Goal: Task Accomplishment & Management: Manage account settings

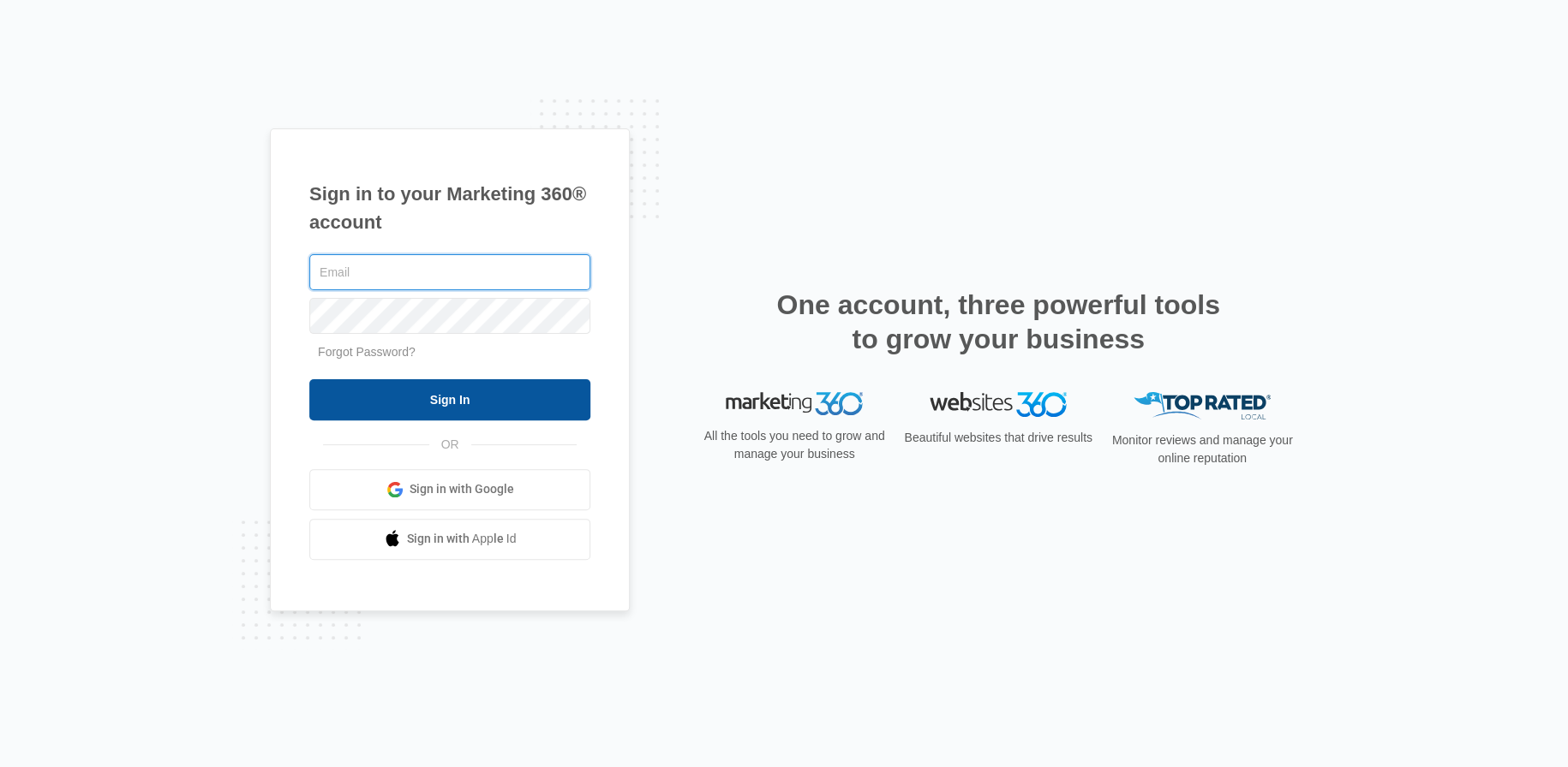
type input "[PERSON_NAME][EMAIL_ADDRESS][PERSON_NAME][DOMAIN_NAME]"
click at [438, 399] on input "Sign In" at bounding box center [449, 400] width 281 height 41
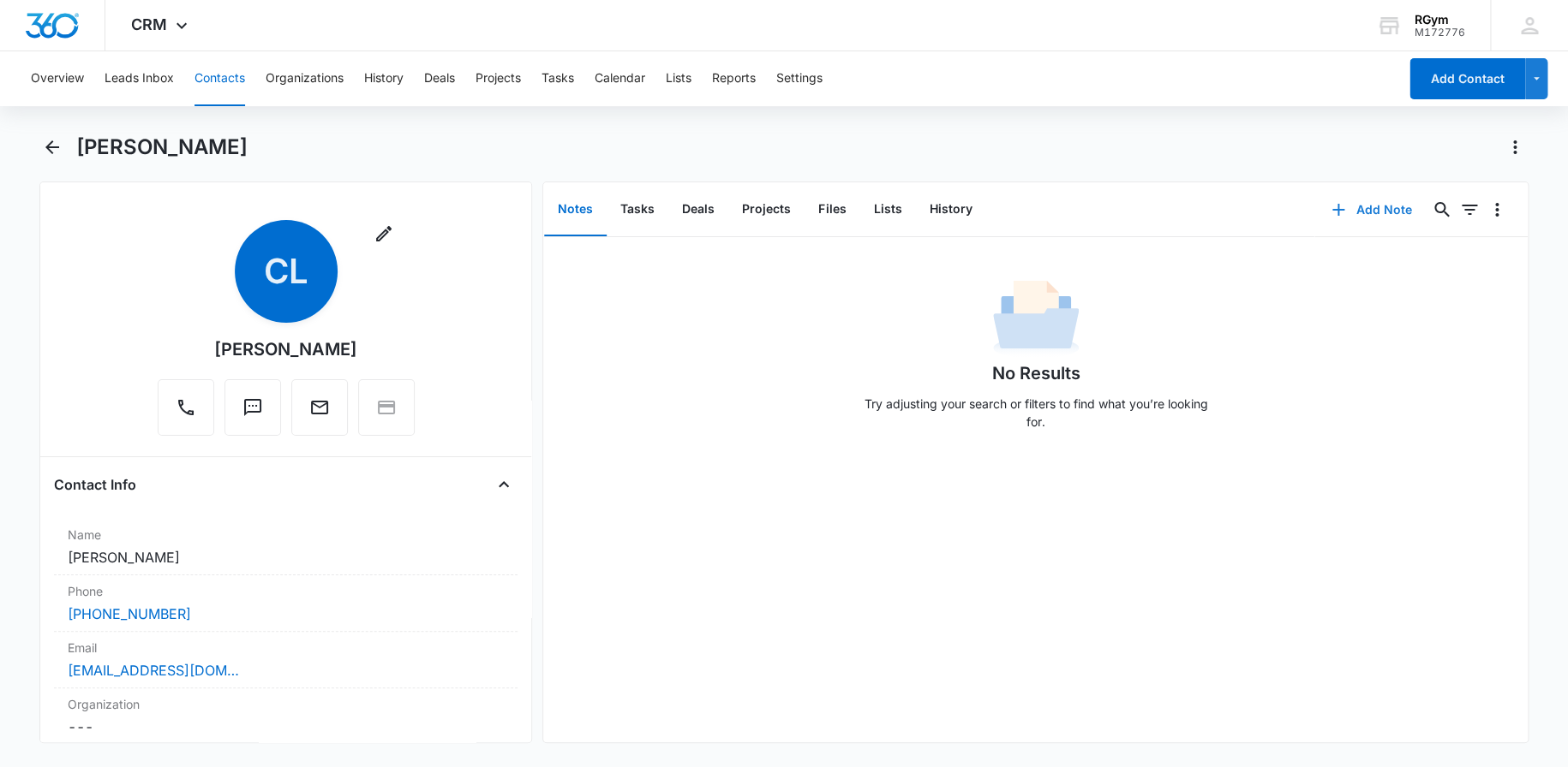
click at [1356, 210] on button "Add Note" at bounding box center [1371, 209] width 114 height 41
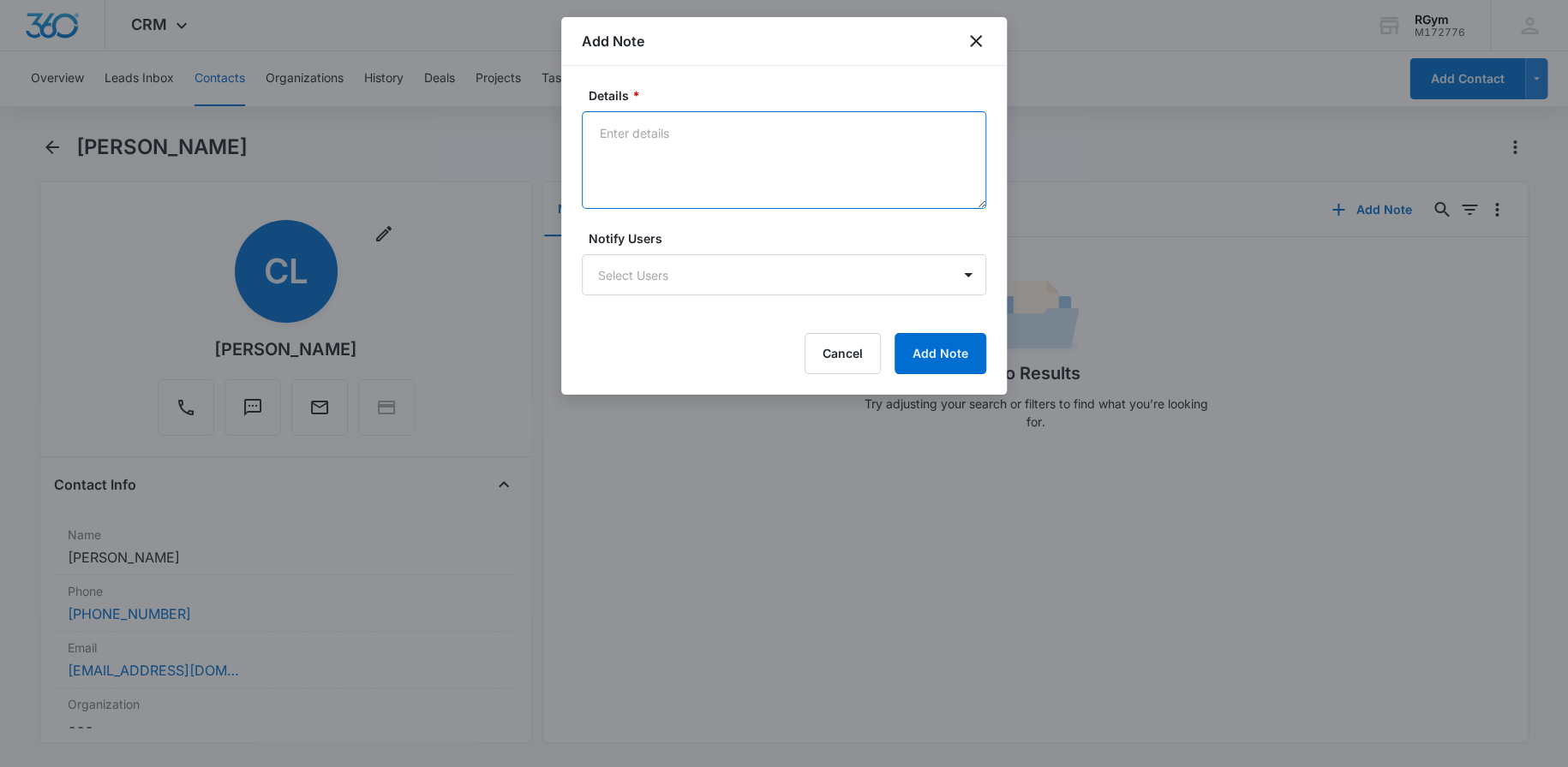
click at [708, 136] on textarea "Details *" at bounding box center [784, 160] width 404 height 97
paste textarea "It was nice talking with you [DATE]. Just to make sure no one books someone els…"
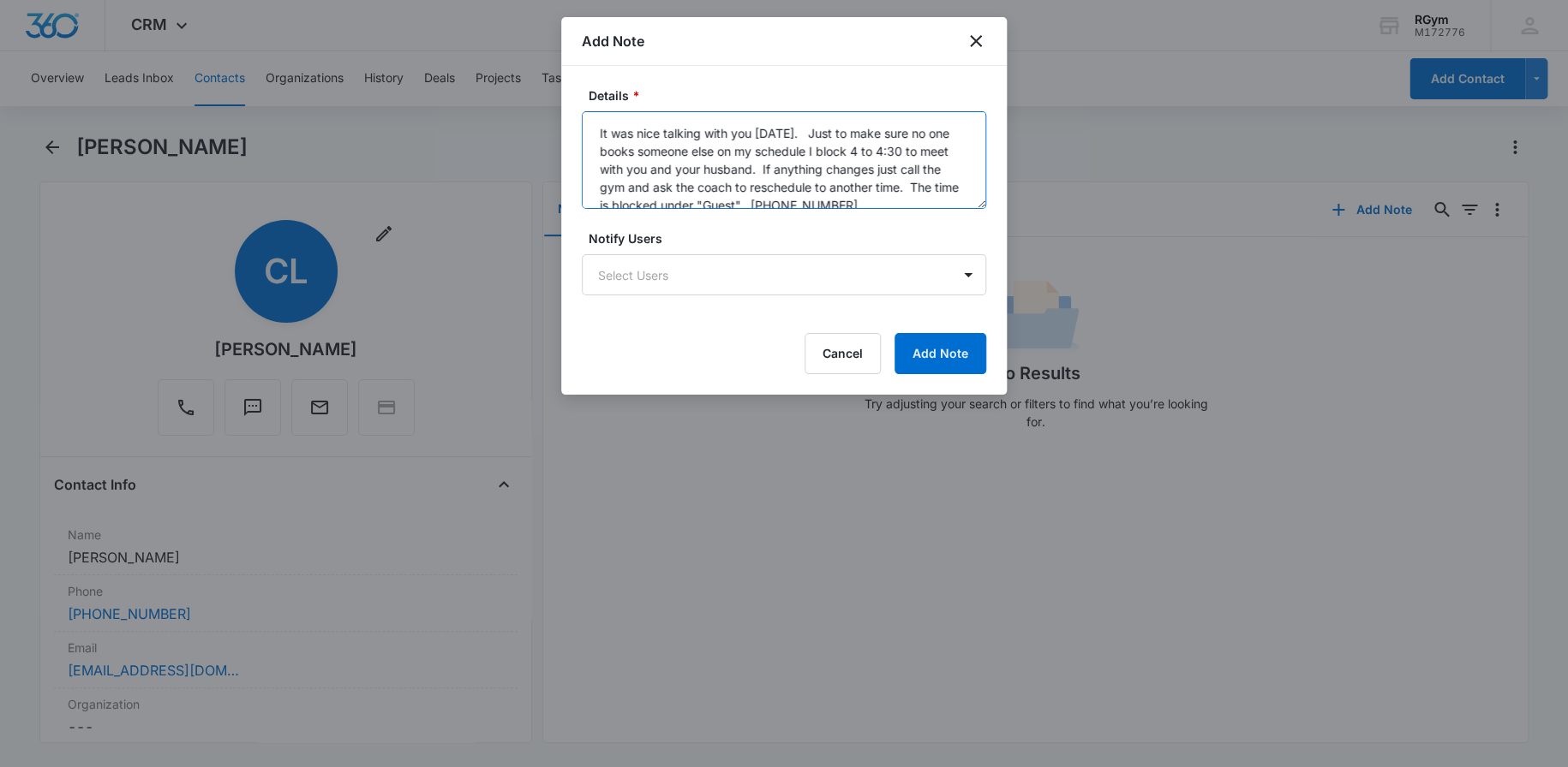
scroll to position [22, 0]
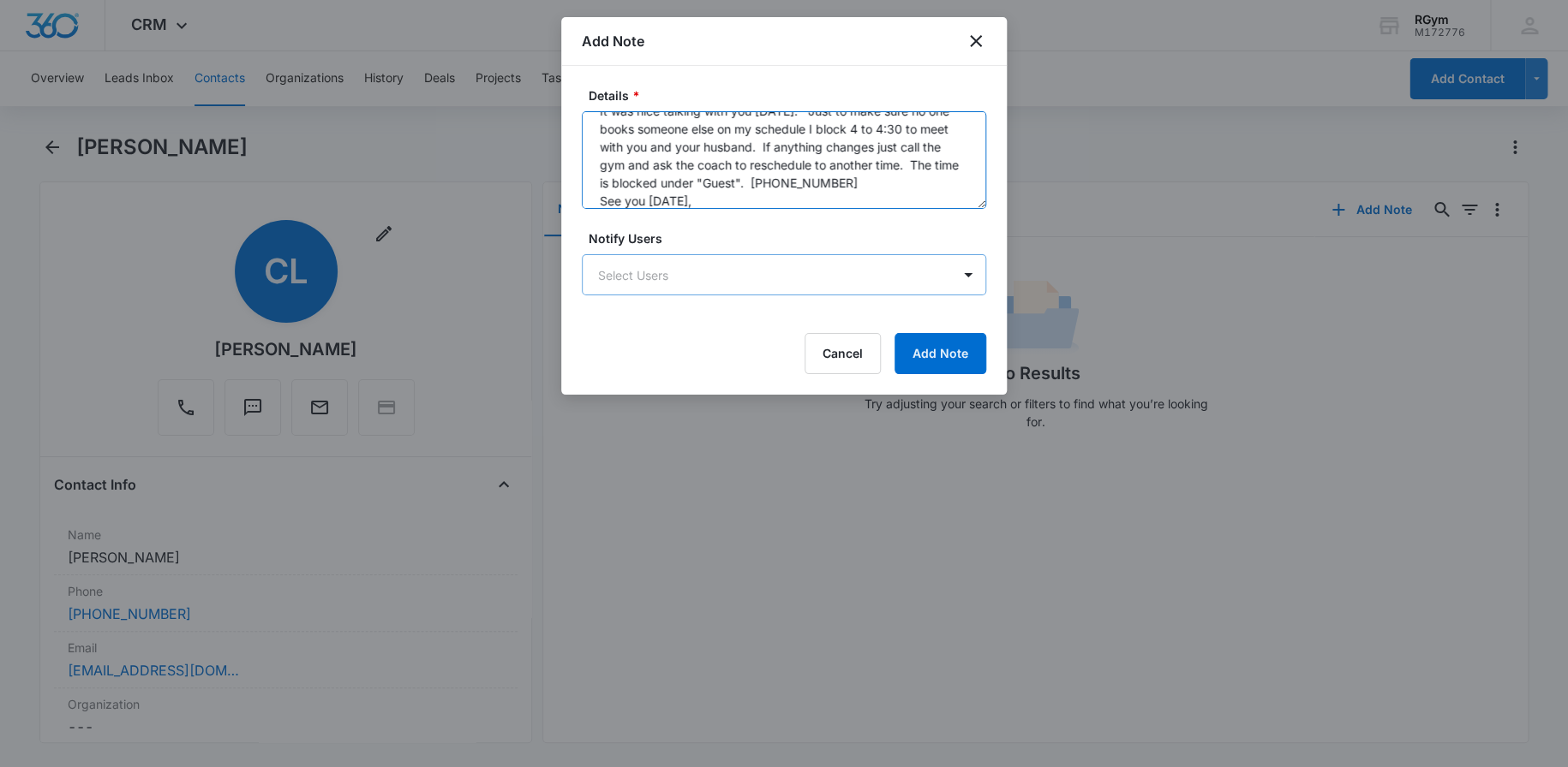
type textarea "It was nice talking with you [DATE]. Just to make sure no one books someone els…"
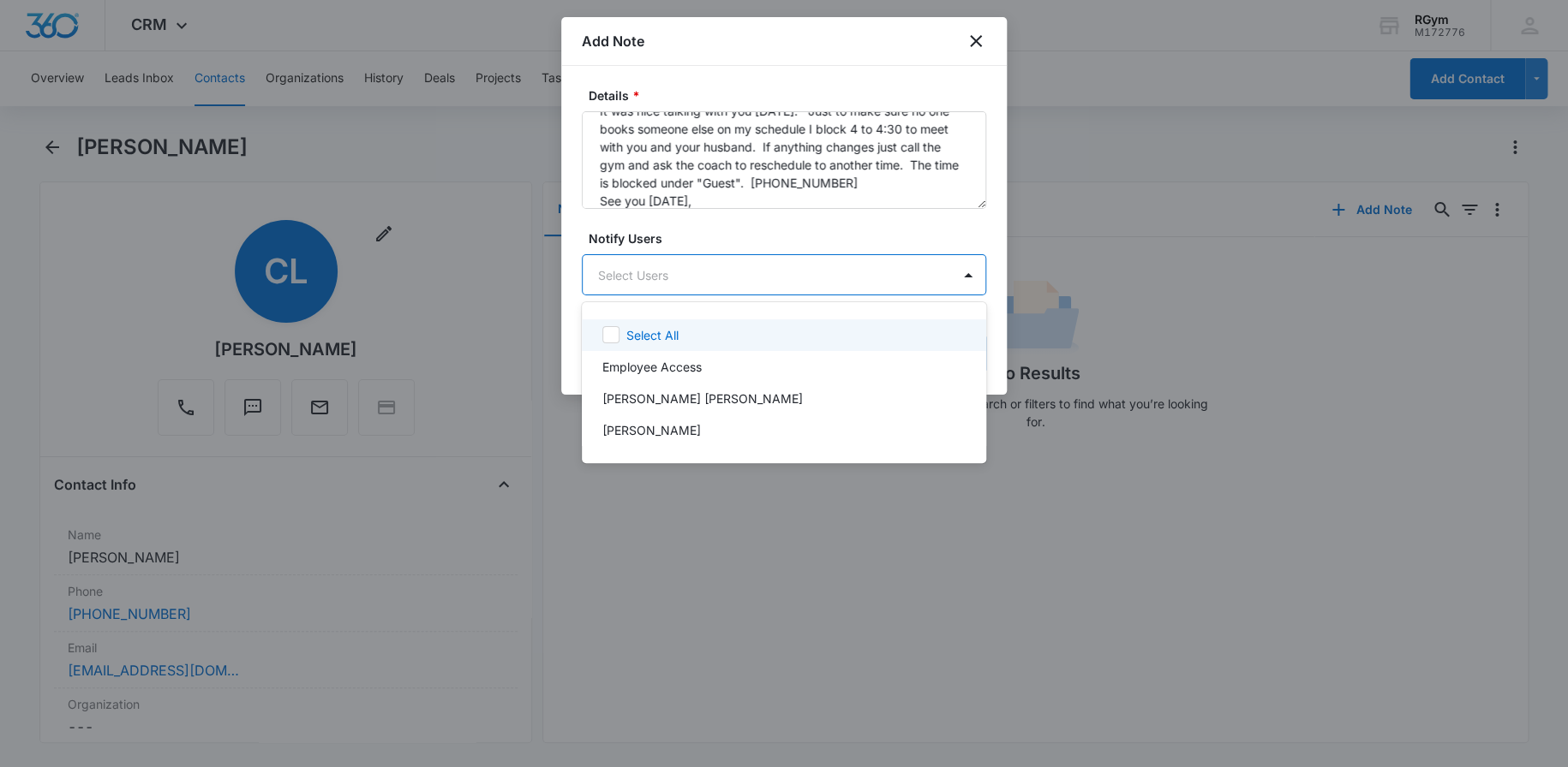
click at [752, 269] on body "CRM Apps Reputation Websites Forms CRM Email Social Payments POS Content Ads In…" at bounding box center [784, 383] width 1568 height 767
click at [681, 343] on div "Select All" at bounding box center [792, 335] width 335 height 18
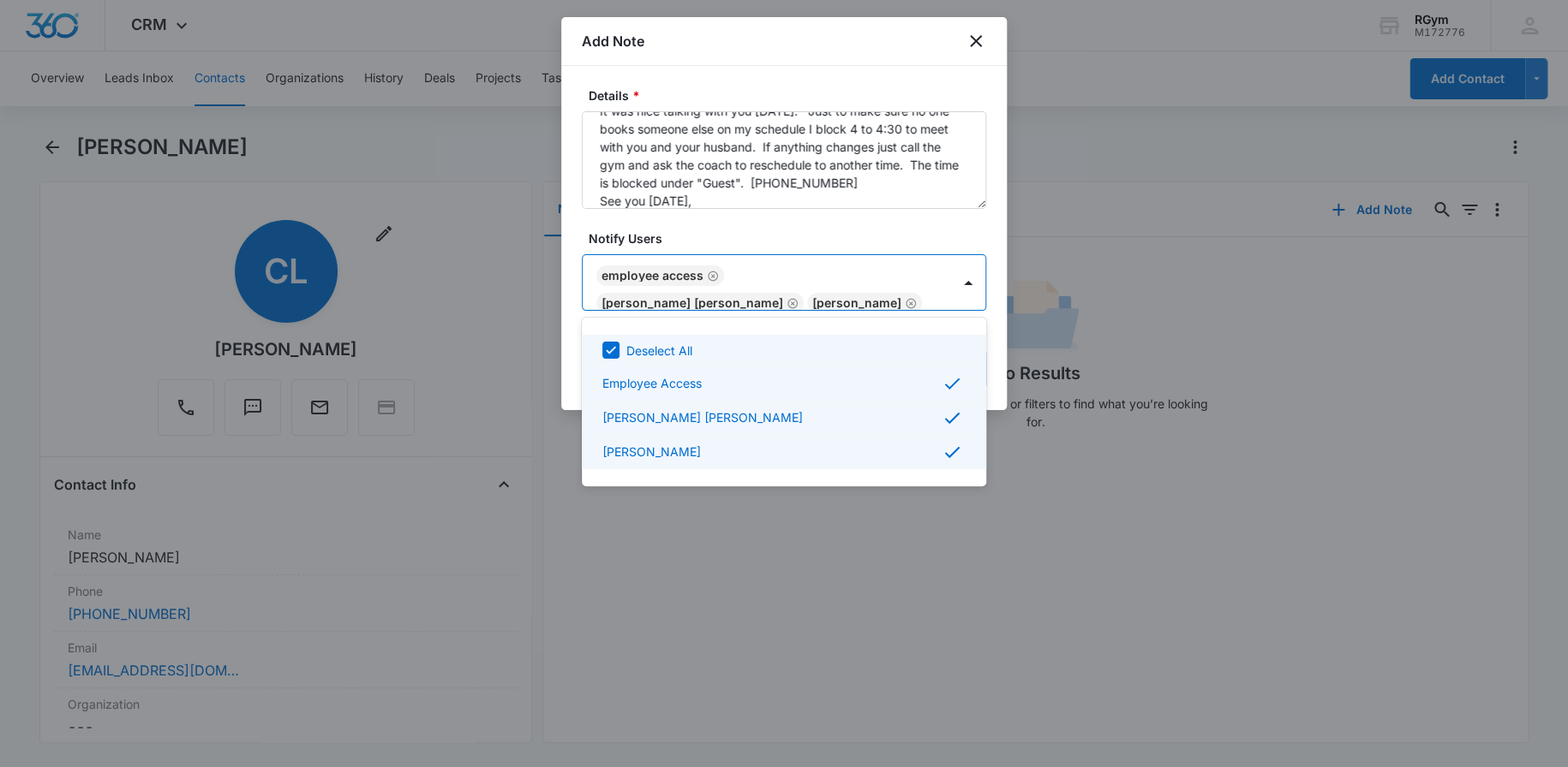
click at [1118, 334] on div at bounding box center [784, 383] width 1568 height 767
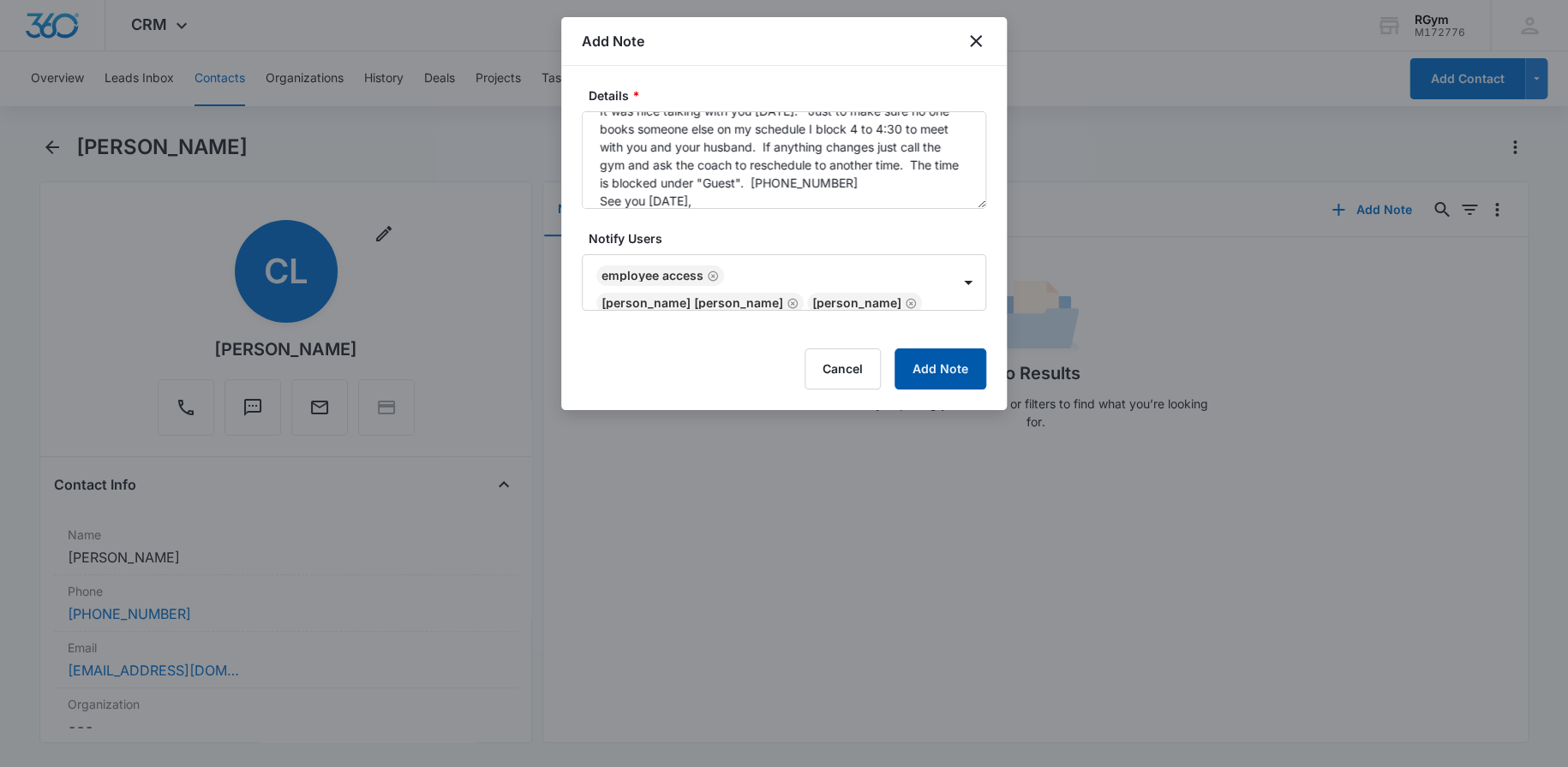
click at [951, 371] on button "Add Note" at bounding box center [940, 368] width 92 height 41
